Goal: Check status: Verify the current state of an ongoing process or item

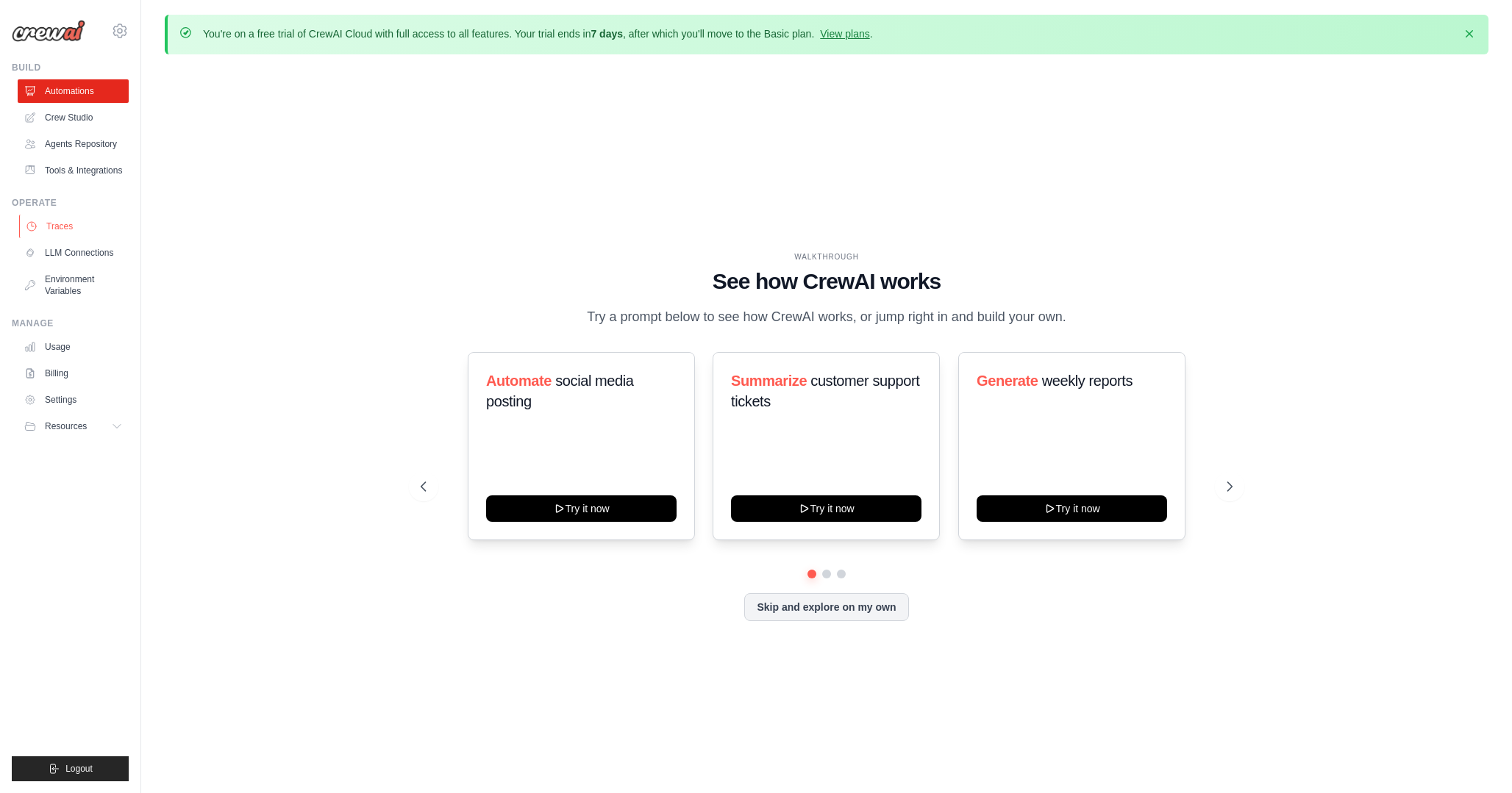
click at [66, 235] on link "Traces" at bounding box center [74, 226] width 111 height 23
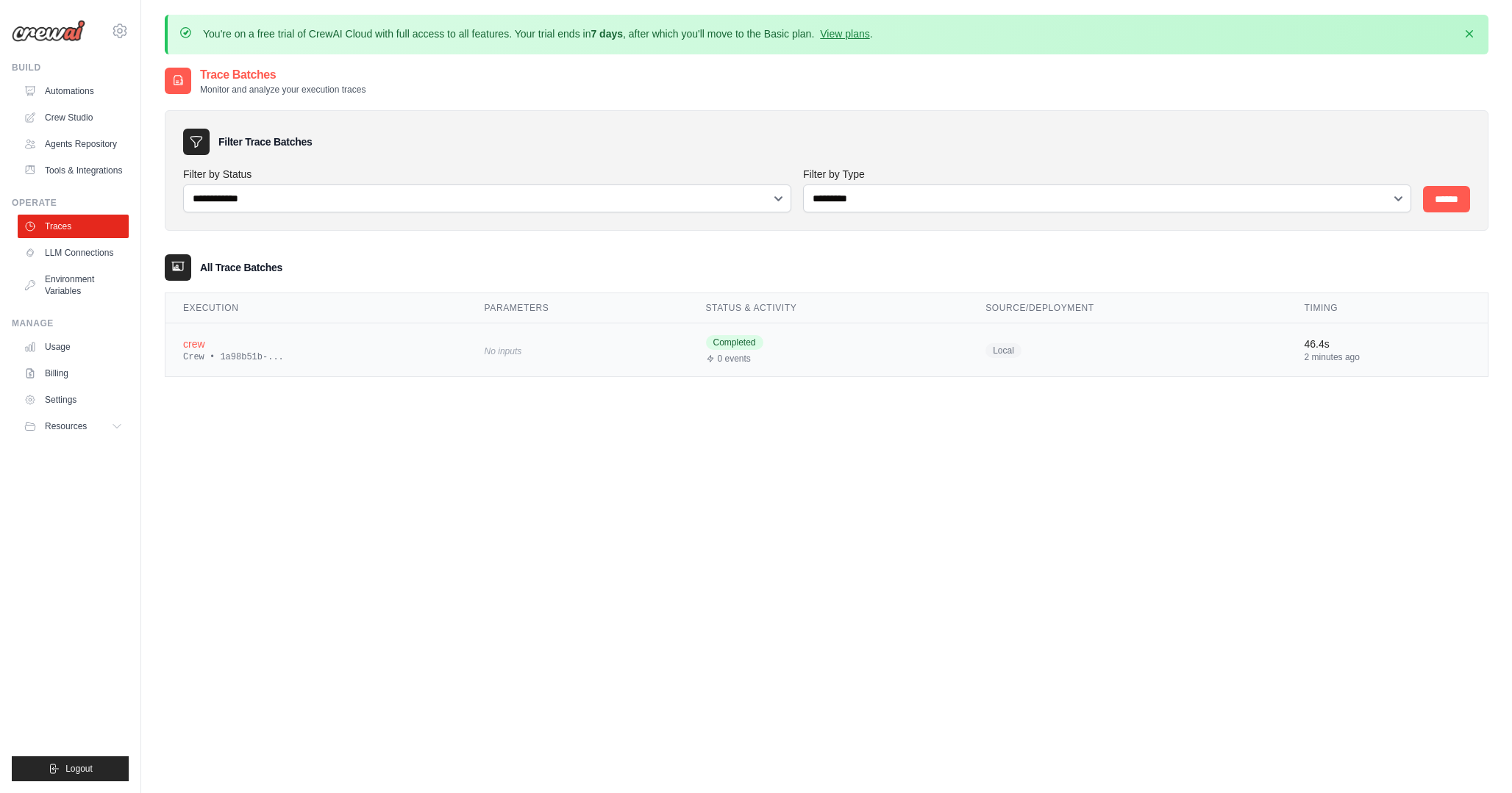
click at [198, 353] on div "Crew • 1a98b51b-..." at bounding box center [316, 357] width 266 height 12
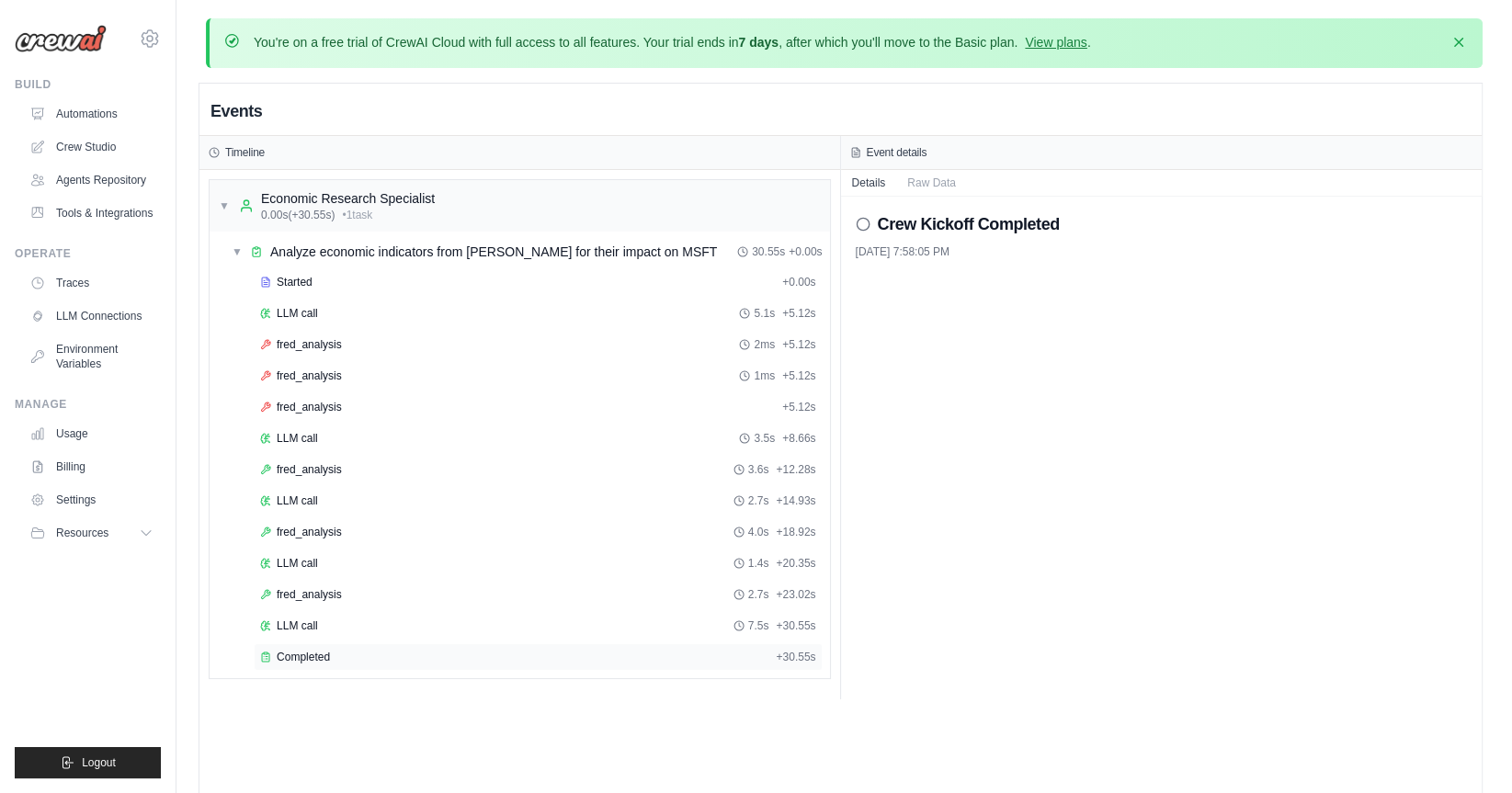
click at [315, 643] on div "Completed + 30.55s" at bounding box center [538, 657] width 569 height 27
